Goal: Task Accomplishment & Management: Manage account settings

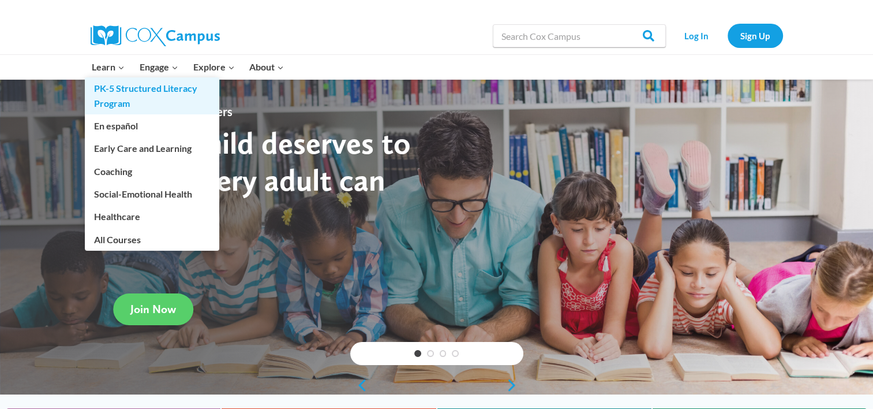
click at [126, 102] on link "PK-5 Structured Literacy Program" at bounding box center [152, 95] width 135 height 37
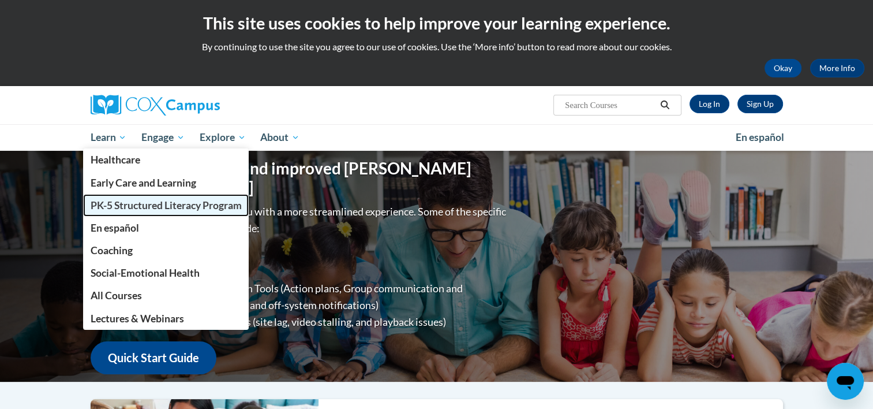
click at [145, 205] on span "PK-5 Structured Literacy Program" at bounding box center [165, 205] width 151 height 12
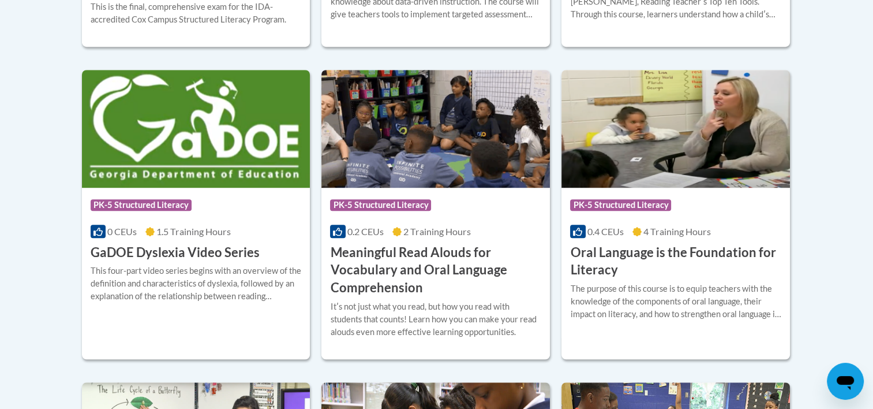
scroll to position [762, 0]
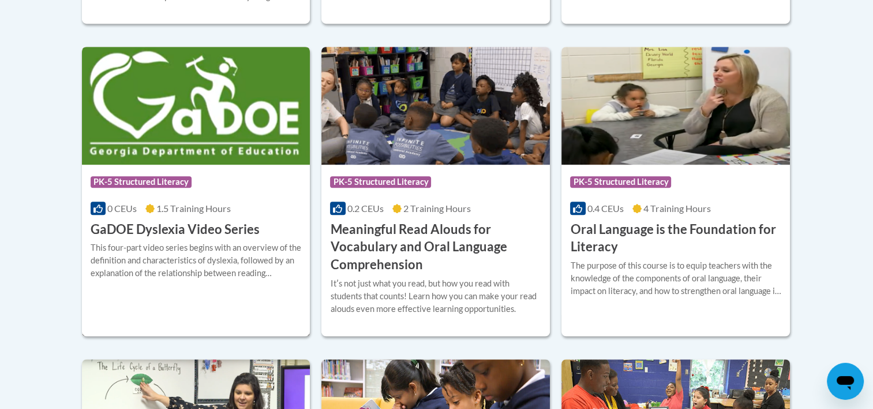
click at [240, 153] on img at bounding box center [196, 106] width 229 height 118
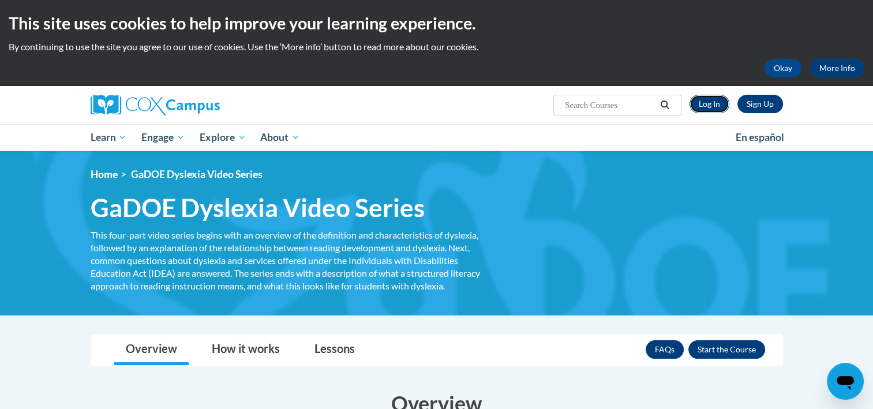
click at [727, 102] on link "Log In" at bounding box center [710, 104] width 40 height 18
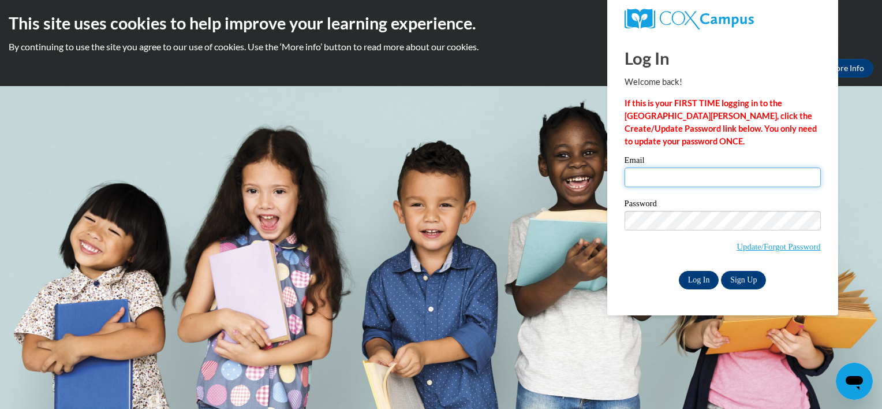
type input "janeedham5816@gmail.com"
click at [694, 288] on input "Log In" at bounding box center [699, 280] width 40 height 18
click at [699, 286] on input "Log In" at bounding box center [699, 280] width 40 height 18
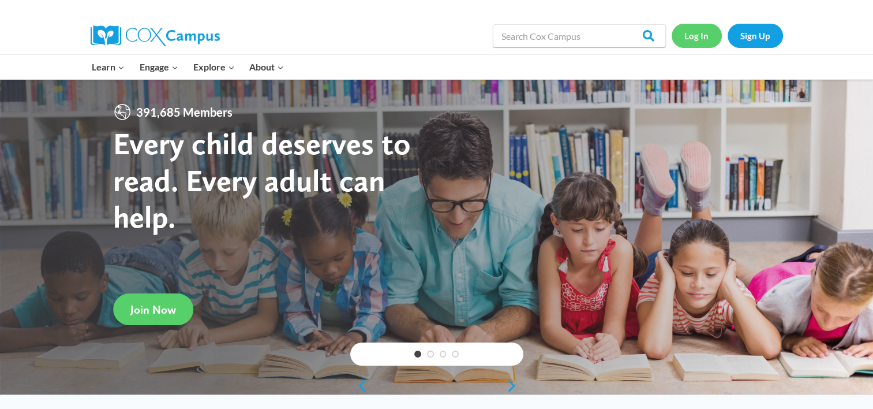
click at [693, 32] on link "Log In" at bounding box center [697, 36] width 50 height 24
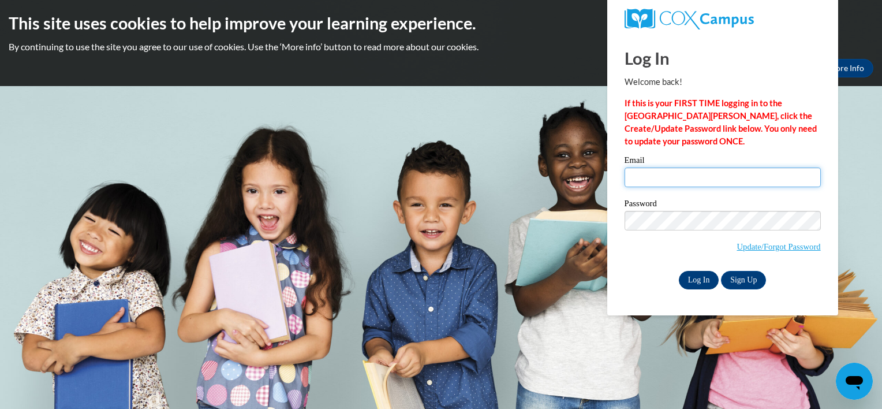
type input "janeedham5816@gmail.com"
click at [695, 282] on input "Log In" at bounding box center [699, 280] width 40 height 18
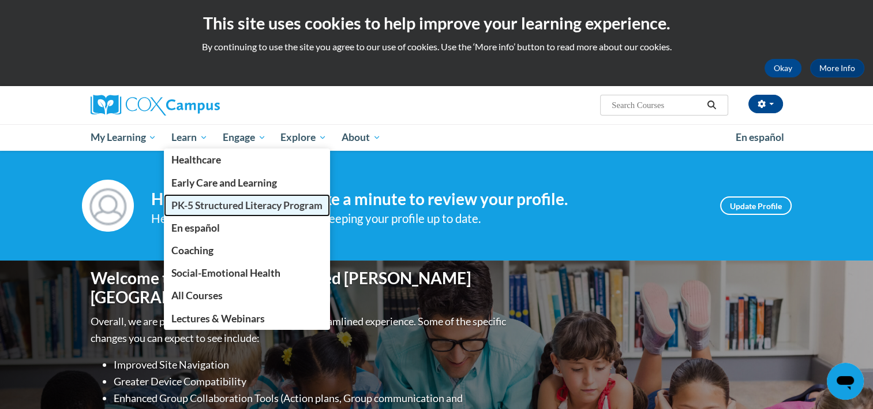
click at [192, 201] on span "PK-5 Structured Literacy Program" at bounding box center [246, 205] width 151 height 12
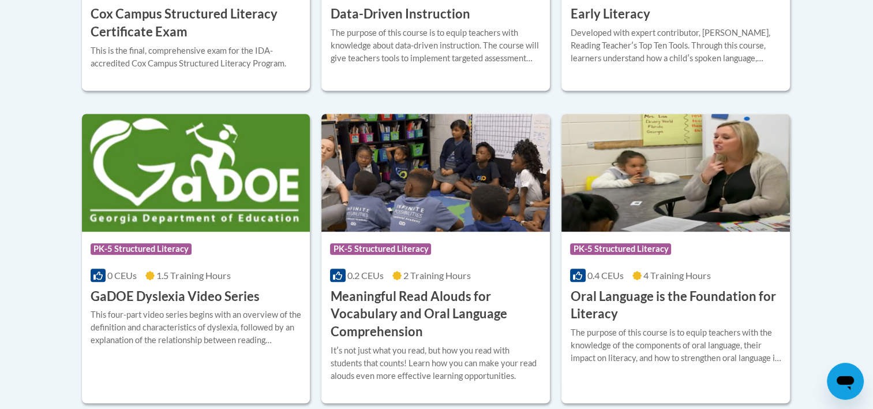
scroll to position [697, 0]
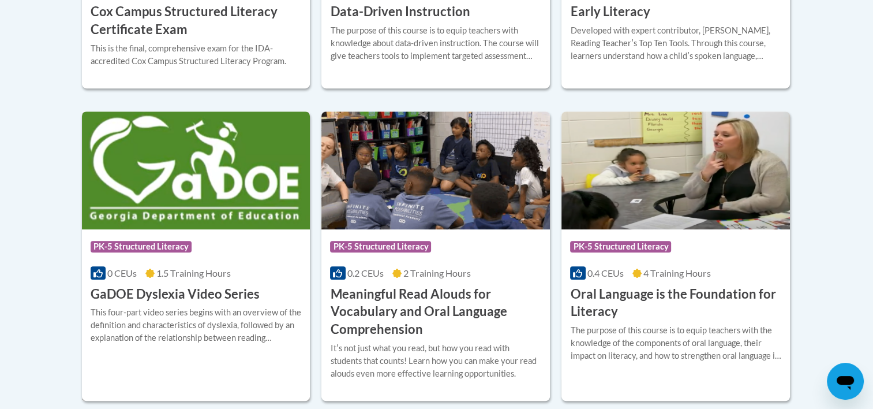
click at [230, 287] on h3 "GaDOE Dyslexia Video Series" at bounding box center [175, 294] width 169 height 18
